Goal: Information Seeking & Learning: Learn about a topic

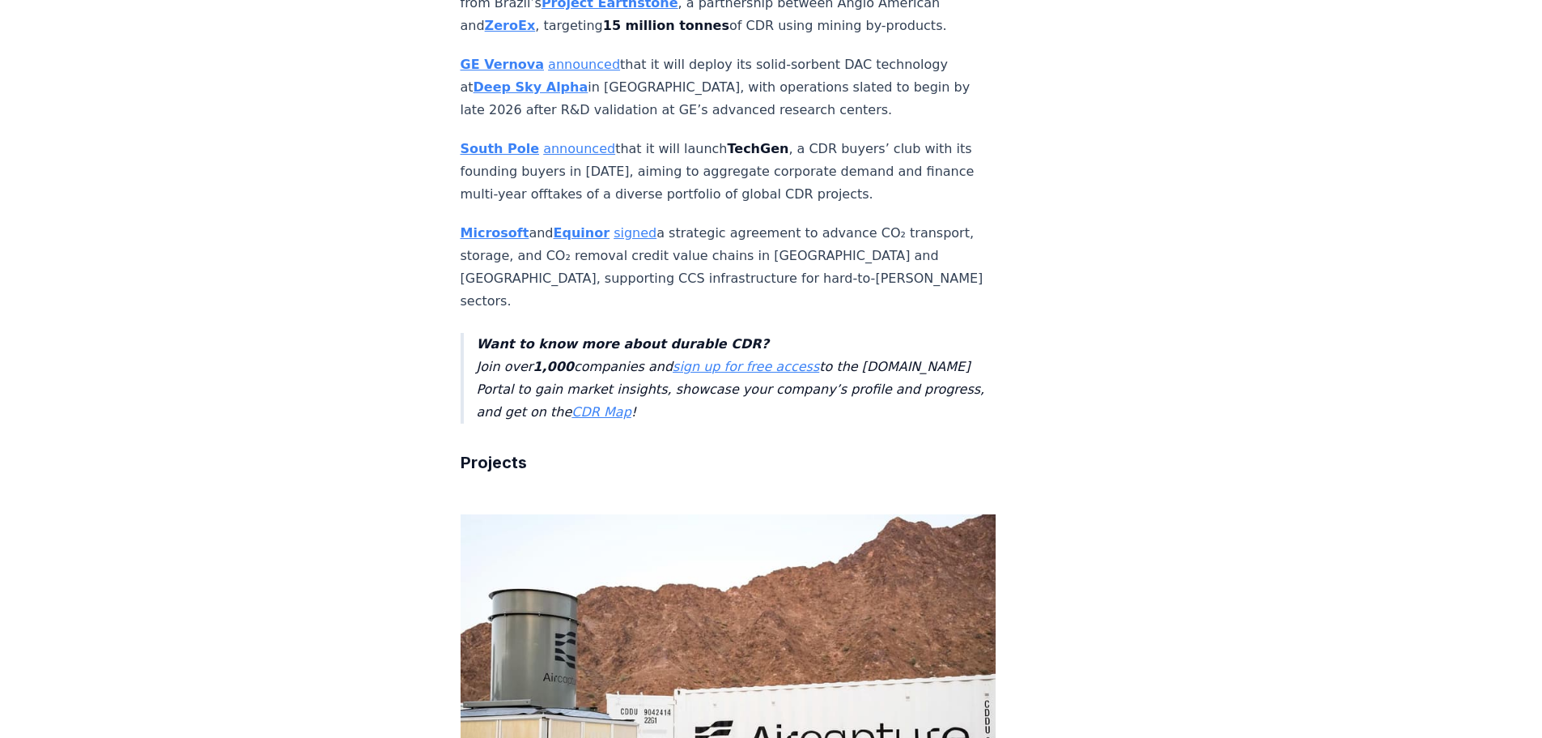
scroll to position [2615, 0]
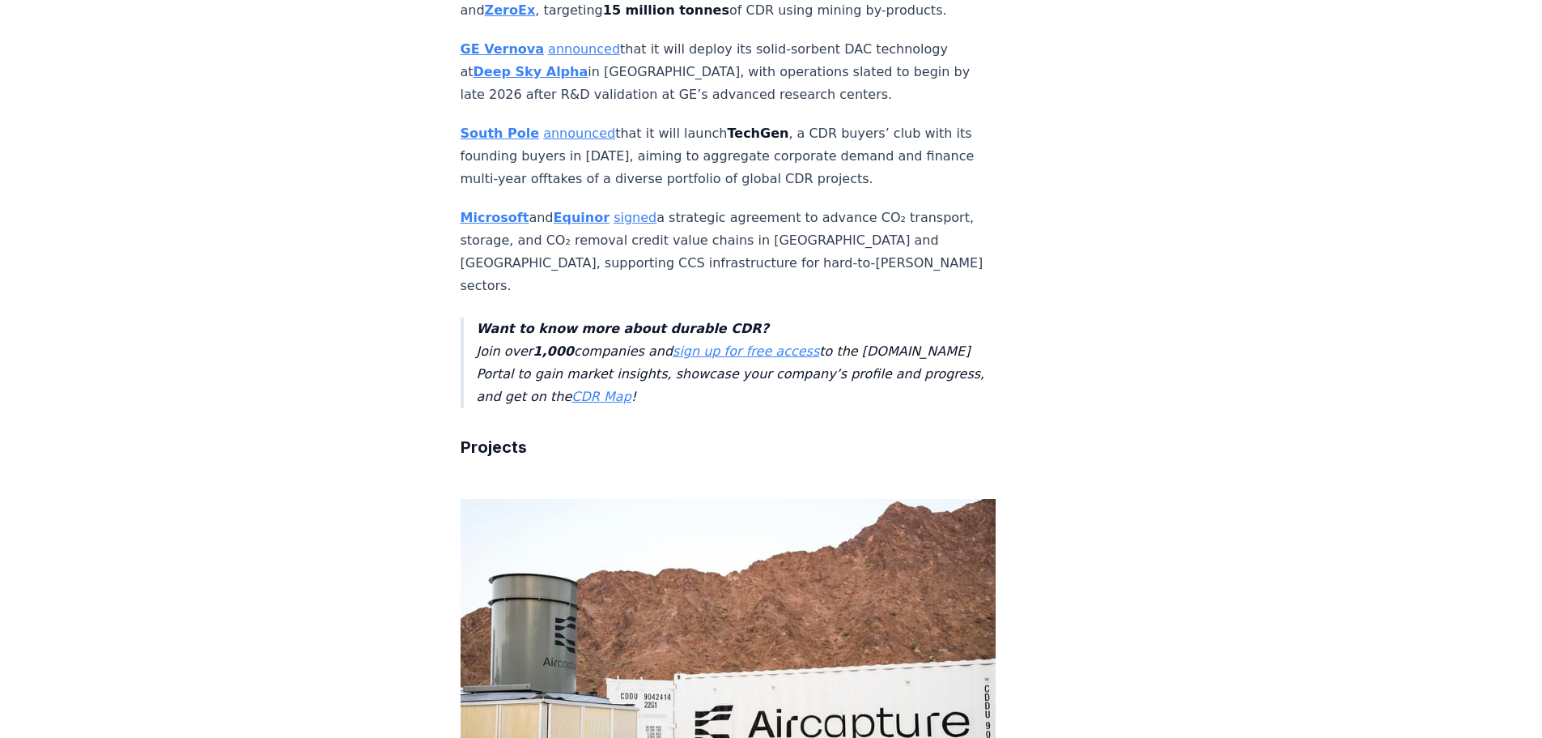
click at [496, 210] on strong "Microsoft" at bounding box center [495, 217] width 69 height 15
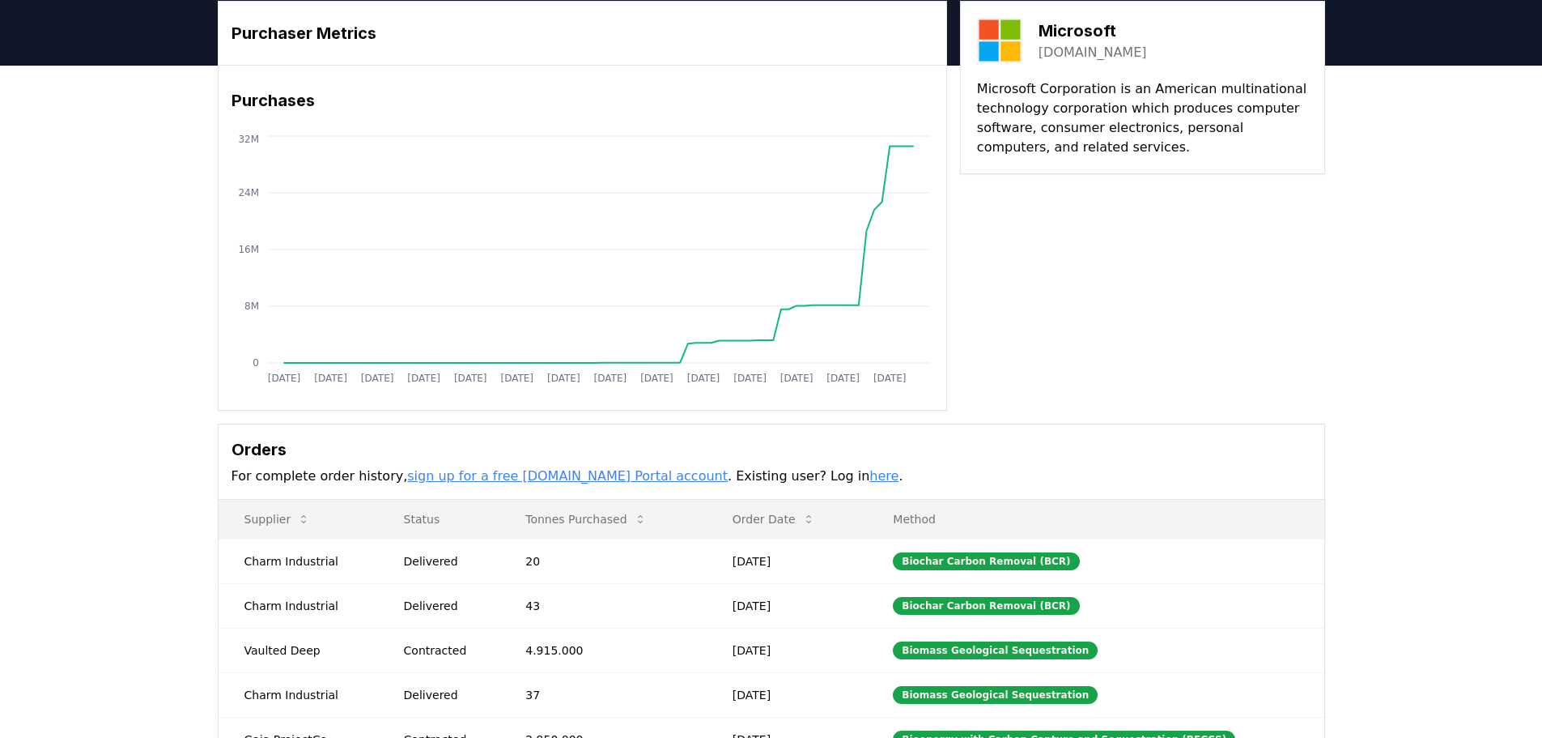
scroll to position [15, 0]
